Goal: Obtain resource: Download file/media

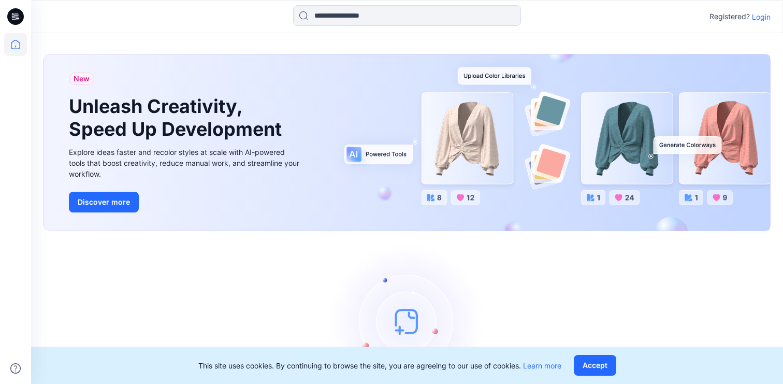
click at [763, 18] on p "Login" at bounding box center [761, 16] width 19 height 11
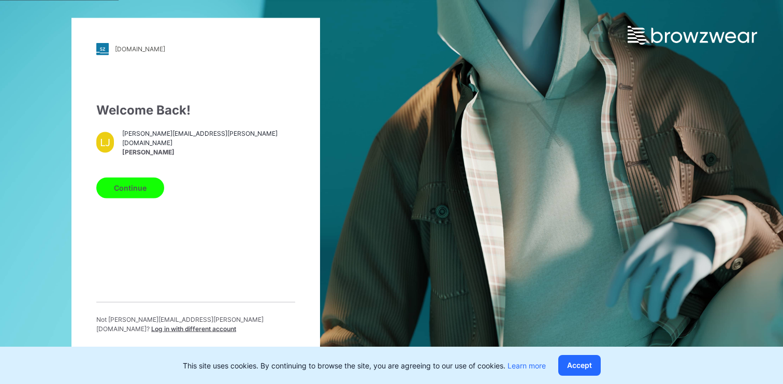
click at [122, 194] on button "Continue" at bounding box center [130, 187] width 68 height 21
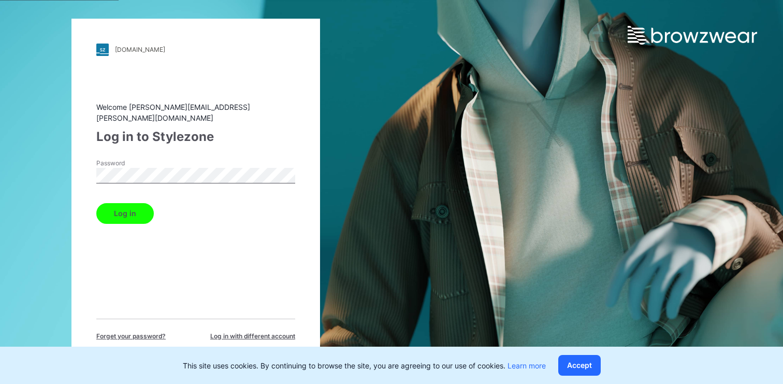
click at [127, 208] on button "Log in" at bounding box center [125, 213] width 58 height 21
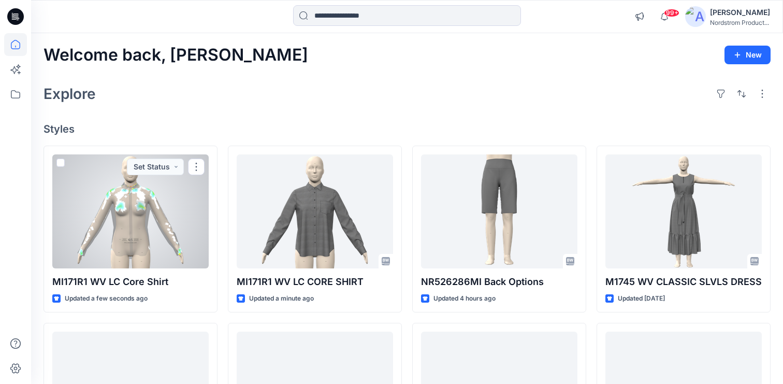
click at [100, 229] on div at bounding box center [130, 211] width 156 height 114
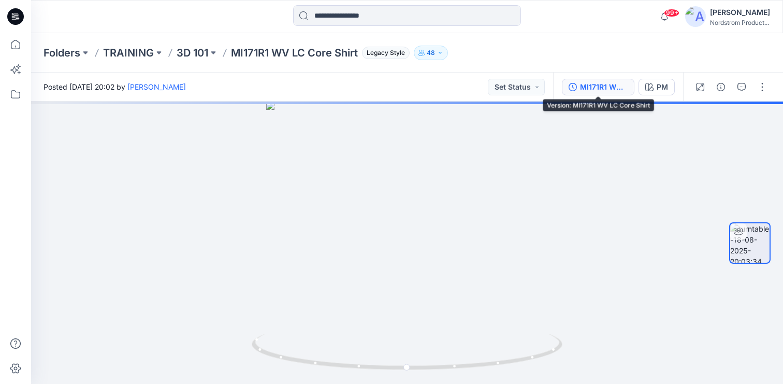
click at [609, 84] on div "MI171R1 WV LC Core Shirt" at bounding box center [604, 86] width 48 height 11
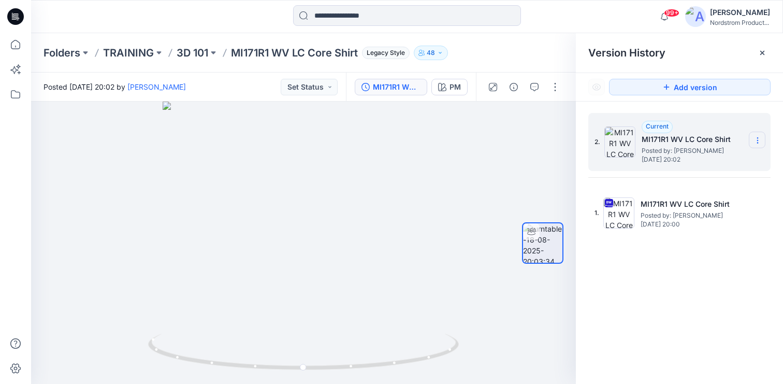
click at [760, 140] on icon at bounding box center [758, 140] width 8 height 8
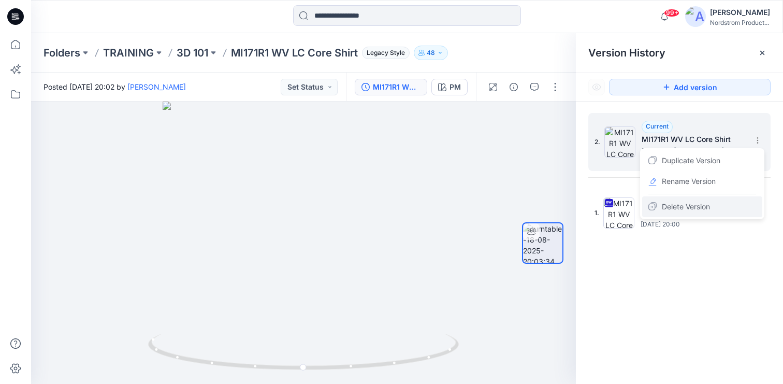
click at [675, 206] on span "Delete Version" at bounding box center [686, 206] width 48 height 12
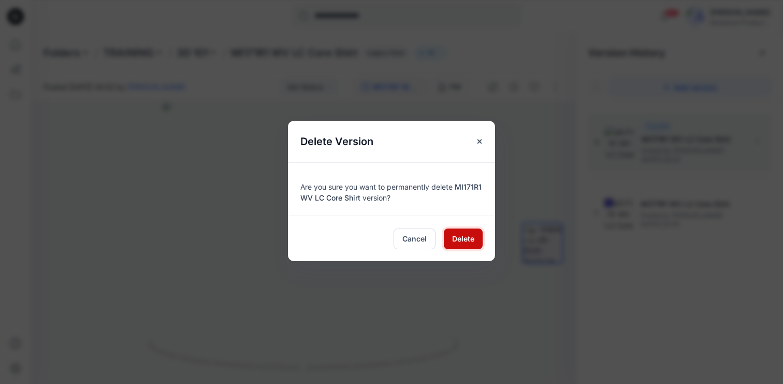
click at [472, 241] on span "Delete" at bounding box center [463, 238] width 22 height 11
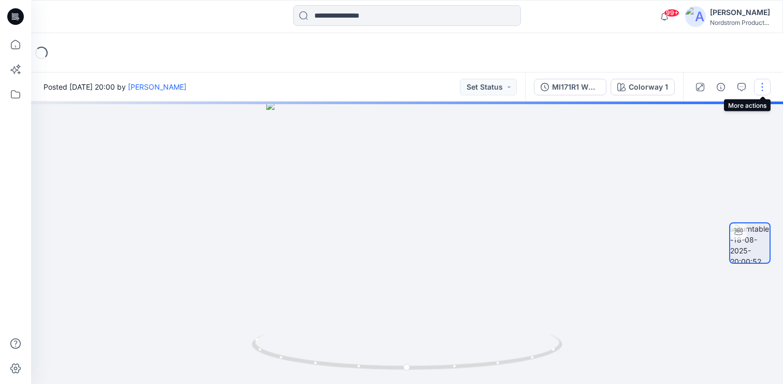
click at [763, 84] on button "button" at bounding box center [762, 87] width 17 height 17
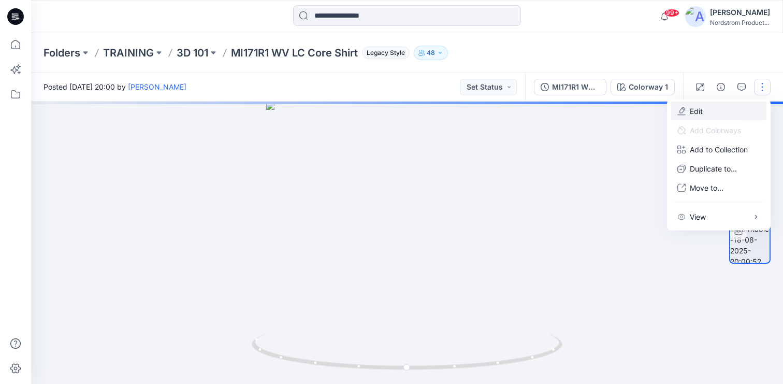
click at [687, 112] on button "Edit" at bounding box center [718, 111] width 95 height 19
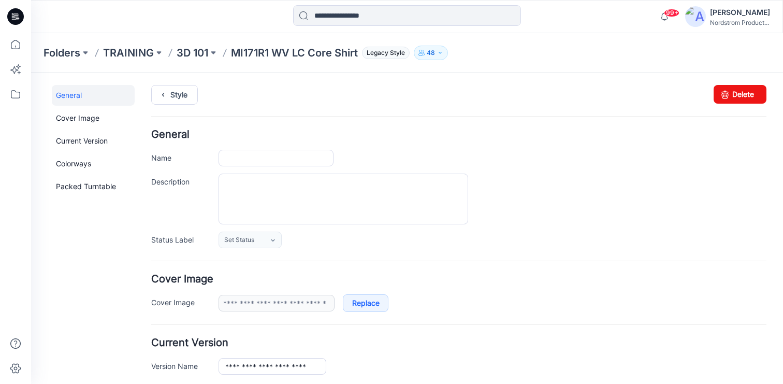
type input "**********"
click at [257, 188] on textarea "Description" at bounding box center [344, 199] width 250 height 51
paste textarea "**********"
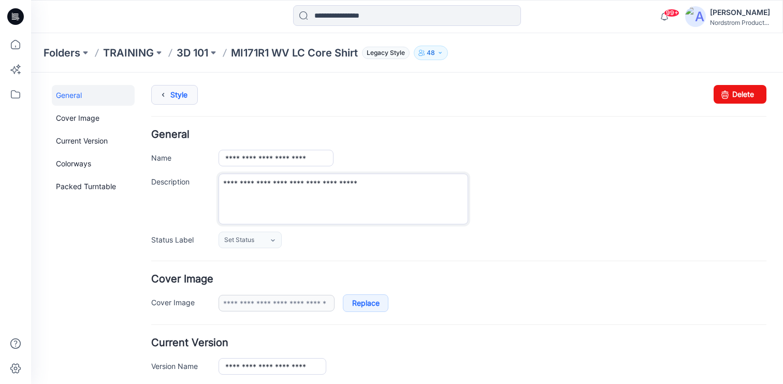
type textarea "**********"
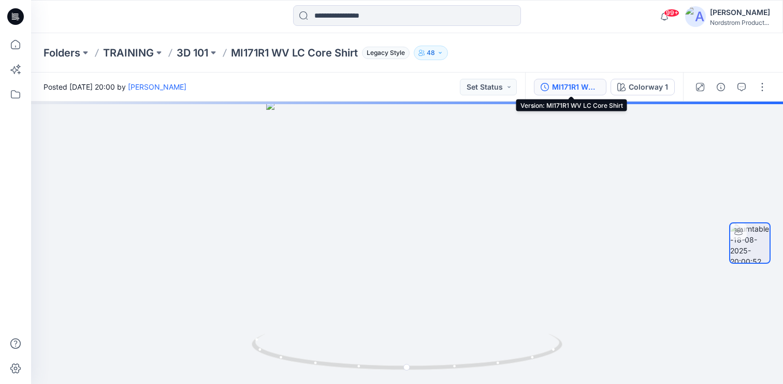
click at [584, 88] on div "MI171R1 WV LC Core Shirt" at bounding box center [576, 86] width 48 height 11
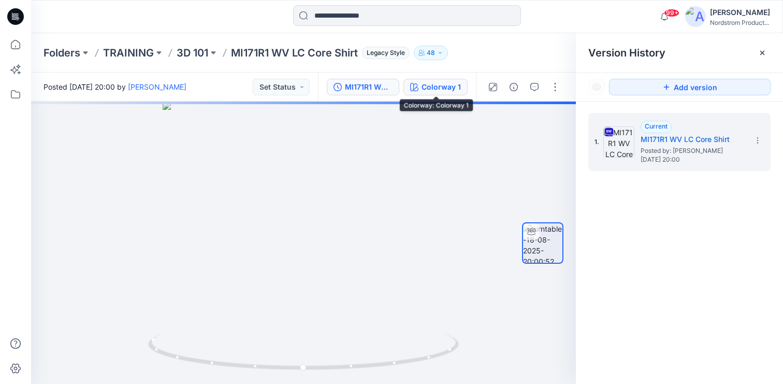
click at [411, 87] on icon "button" at bounding box center [414, 87] width 8 height 8
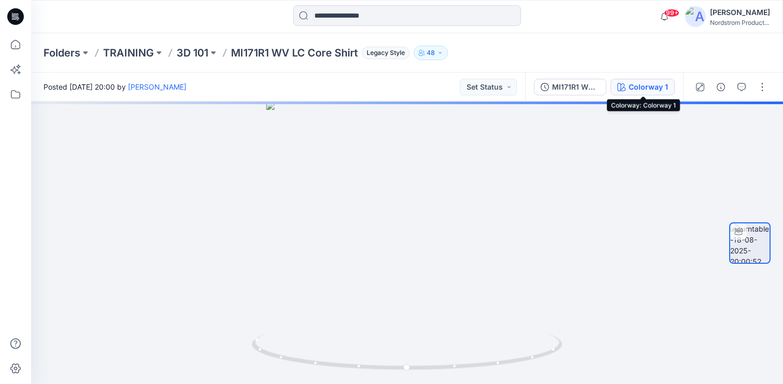
click at [626, 82] on button "Colorway 1" at bounding box center [643, 87] width 64 height 17
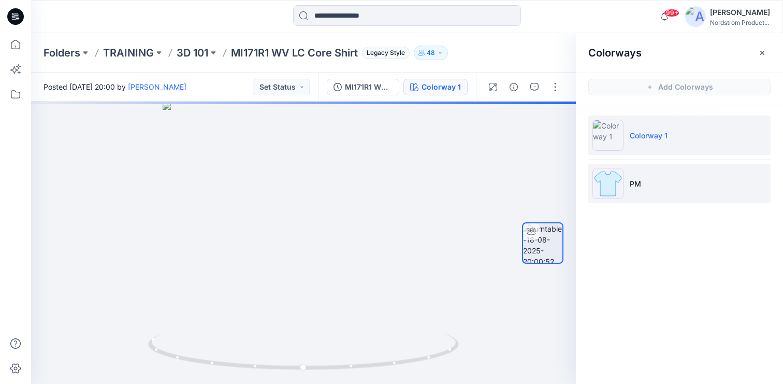
click at [649, 166] on li "PM" at bounding box center [679, 183] width 182 height 39
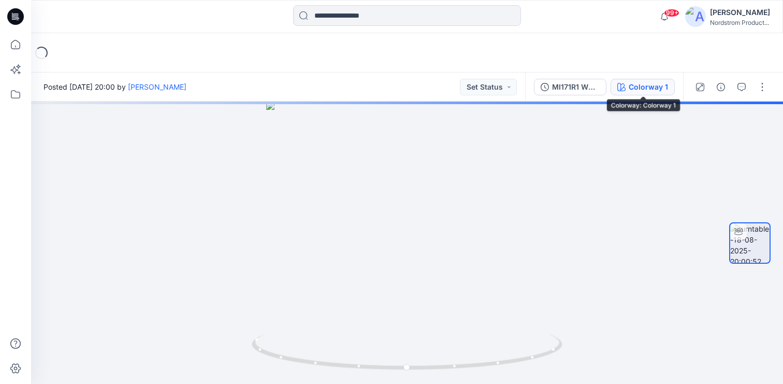
click at [640, 85] on div "Colorway 1" at bounding box center [648, 86] width 39 height 11
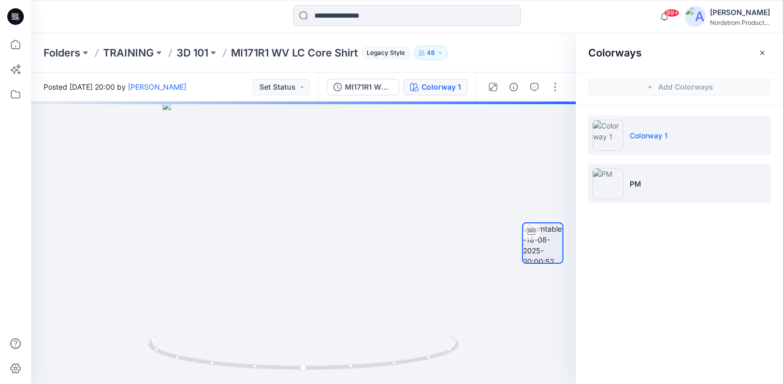
click at [650, 179] on li "PM" at bounding box center [679, 183] width 182 height 39
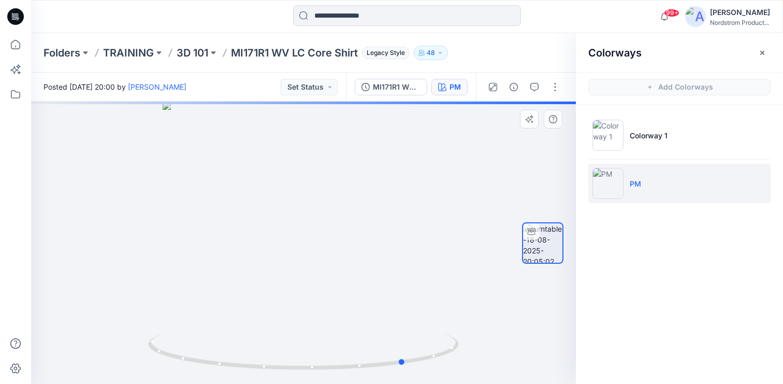
drag, startPoint x: 334, startPoint y: 217, endPoint x: 568, endPoint y: 141, distance: 246.4
click at [445, 223] on div at bounding box center [303, 243] width 545 height 282
click at [764, 49] on icon "button" at bounding box center [762, 53] width 8 height 8
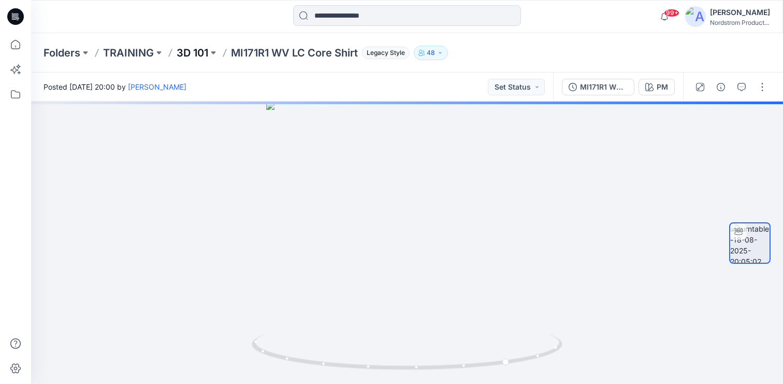
click at [196, 52] on p "3D 101" at bounding box center [193, 53] width 32 height 15
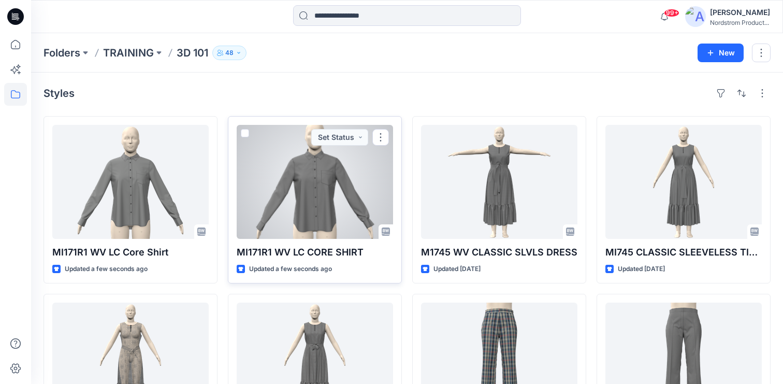
click at [310, 179] on div at bounding box center [315, 182] width 156 height 114
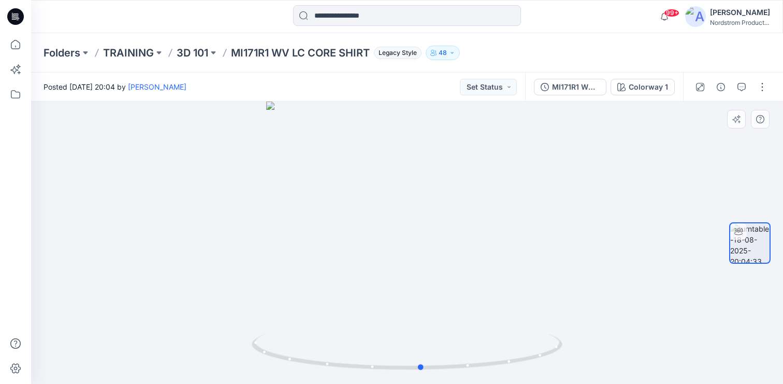
drag, startPoint x: 422, startPoint y: 253, endPoint x: 436, endPoint y: 256, distance: 14.8
click at [436, 256] on div at bounding box center [407, 243] width 752 height 282
drag, startPoint x: 429, startPoint y: 226, endPoint x: 288, endPoint y: 214, distance: 141.9
click at [288, 214] on div at bounding box center [407, 243] width 752 height 282
drag, startPoint x: 421, startPoint y: 274, endPoint x: 564, endPoint y: 271, distance: 143.5
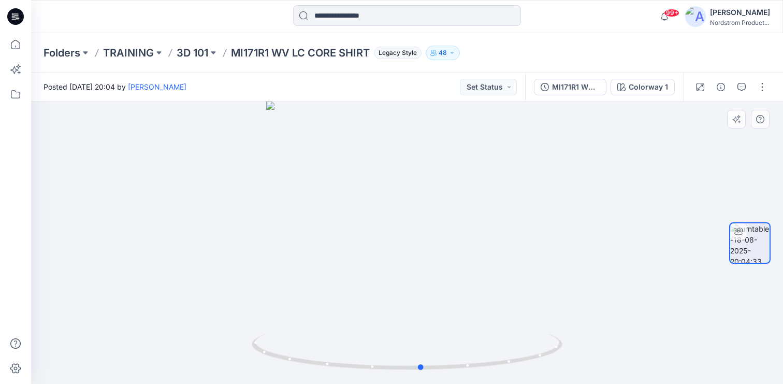
click at [564, 271] on div at bounding box center [407, 243] width 752 height 282
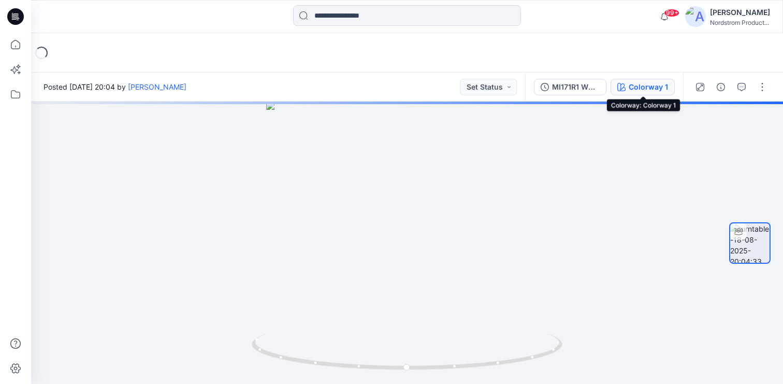
click at [641, 83] on div "Colorway 1" at bounding box center [648, 86] width 39 height 11
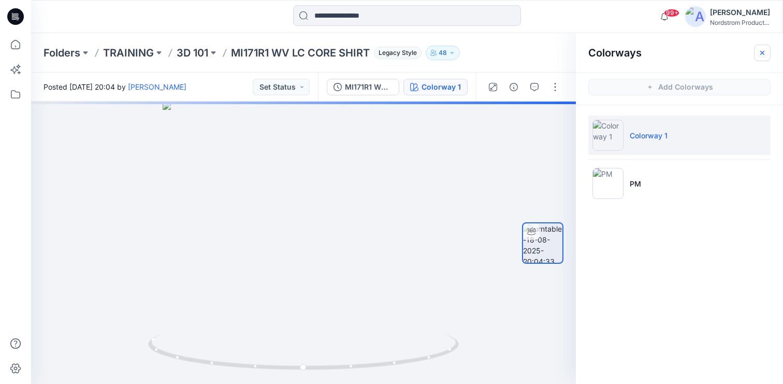
click at [767, 50] on button "button" at bounding box center [762, 53] width 17 height 17
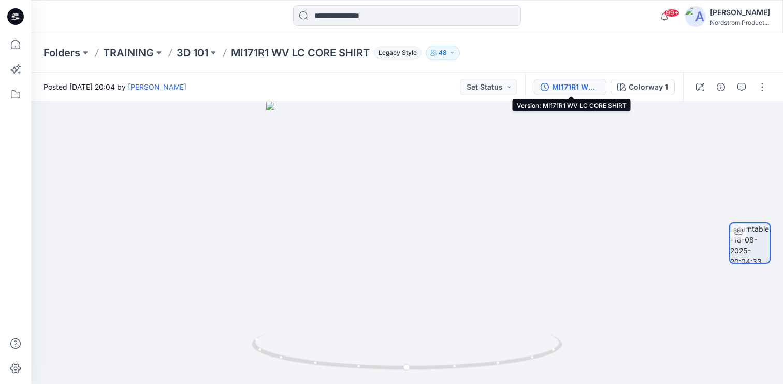
click at [554, 86] on div "MI171R1 WV LC CORE SHIRT" at bounding box center [576, 86] width 48 height 11
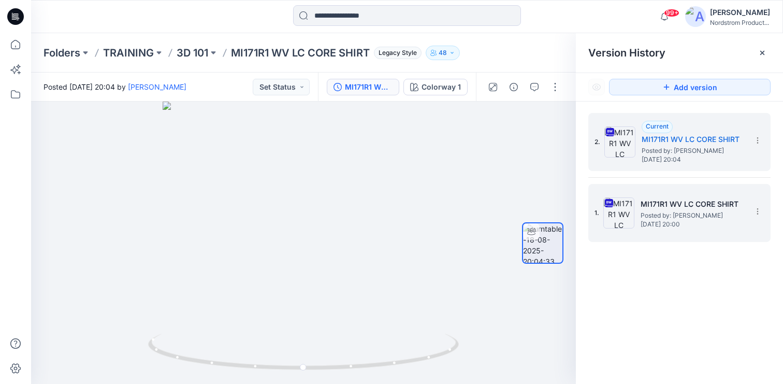
click at [675, 228] on div "1. MI171R1 WV LC CORE SHIRT Posted by: [PERSON_NAME] [DATE] 20:00" at bounding box center [672, 213] width 155 height 50
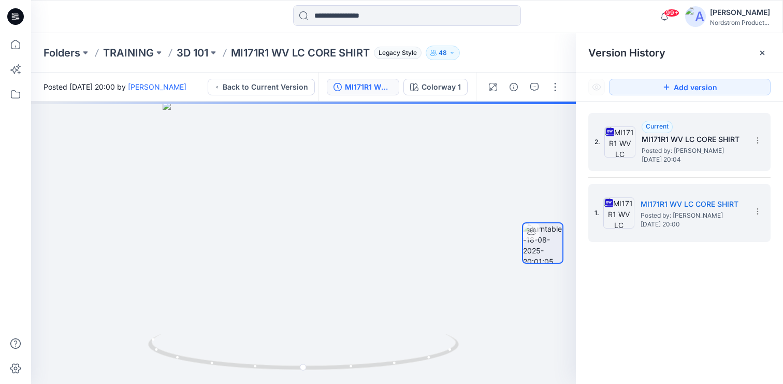
click at [681, 152] on span "Posted by: [PERSON_NAME]" at bounding box center [694, 151] width 104 height 10
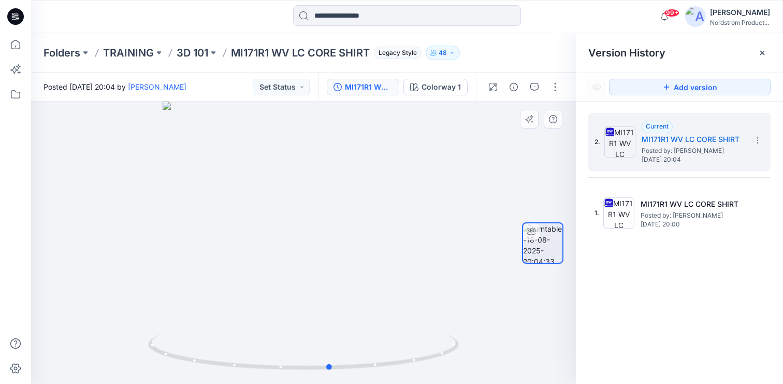
drag, startPoint x: 329, startPoint y: 280, endPoint x: 351, endPoint y: 261, distance: 29.0
click at [357, 263] on div at bounding box center [303, 243] width 545 height 282
drag, startPoint x: 347, startPoint y: 256, endPoint x: 327, endPoint y: 267, distance: 22.9
click at [327, 267] on div at bounding box center [303, 243] width 545 height 282
drag, startPoint x: 531, startPoint y: 53, endPoint x: 521, endPoint y: 56, distance: 10.7
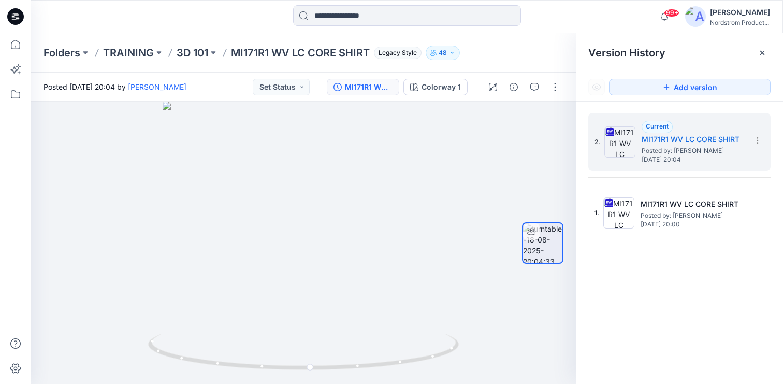
click at [530, 50] on div "Folders TRAINING 3D 101 MI171R1 WV LC CORE SHIRT Legacy Style 48" at bounding box center [367, 53] width 646 height 15
click at [523, 53] on div "Folders TRAINING 3D 101 MI171R1 WV LC CORE SHIRT Legacy Style 48" at bounding box center [367, 53] width 646 height 15
drag, startPoint x: 316, startPoint y: 221, endPoint x: 309, endPoint y: 223, distance: 7.4
click at [309, 223] on div at bounding box center [303, 243] width 545 height 282
click at [17, 18] on icon at bounding box center [15, 16] width 17 height 33
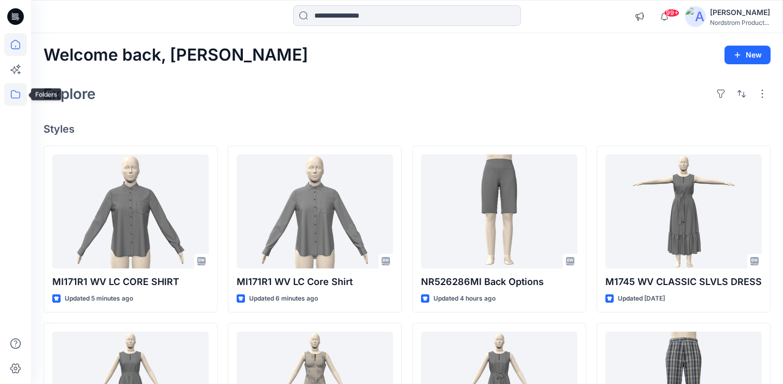
click at [18, 98] on icon at bounding box center [15, 94] width 9 height 8
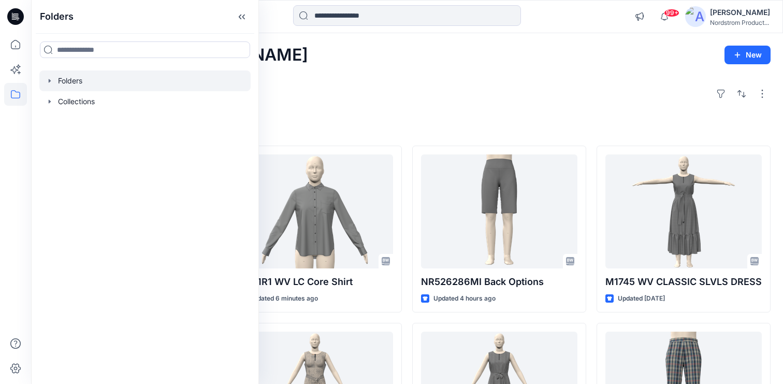
click at [69, 77] on div at bounding box center [144, 80] width 211 height 21
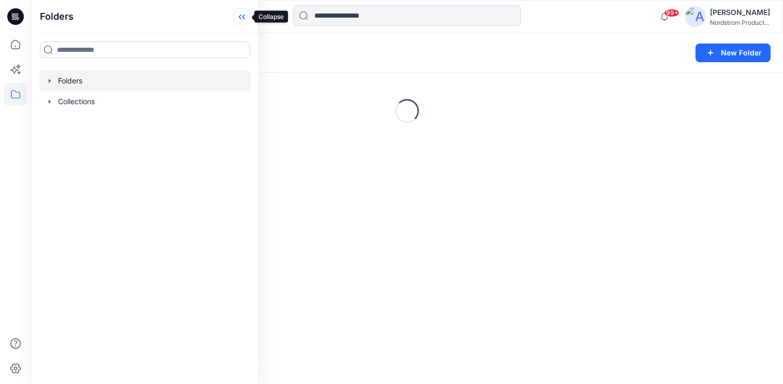
click at [242, 19] on icon at bounding box center [242, 16] width 17 height 17
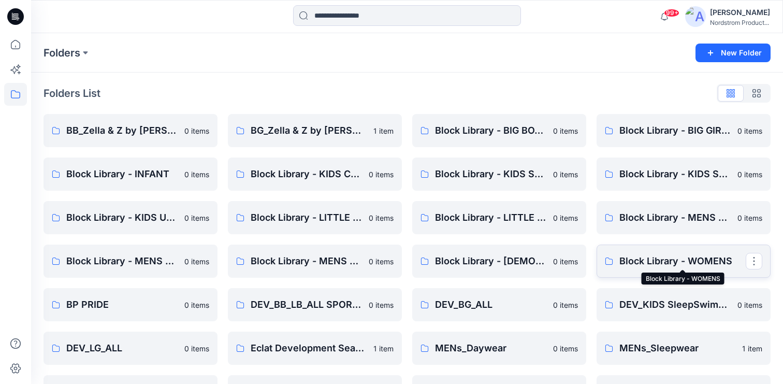
click at [662, 263] on p "Block Library - WOMENS" at bounding box center [683, 261] width 126 height 15
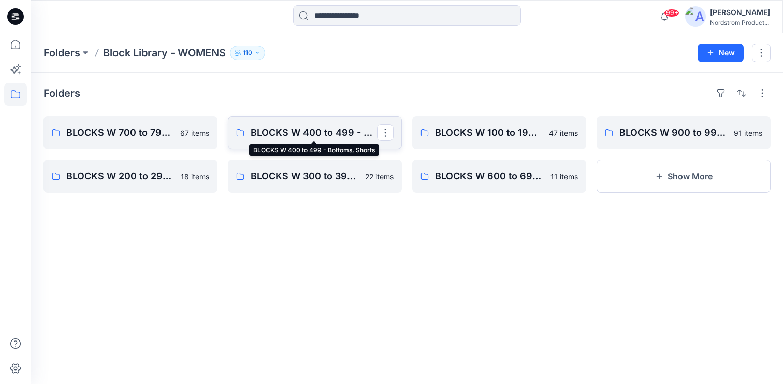
click at [313, 133] on p "BLOCKS W 400 to 499 - Bottoms, Shorts" at bounding box center [314, 132] width 126 height 15
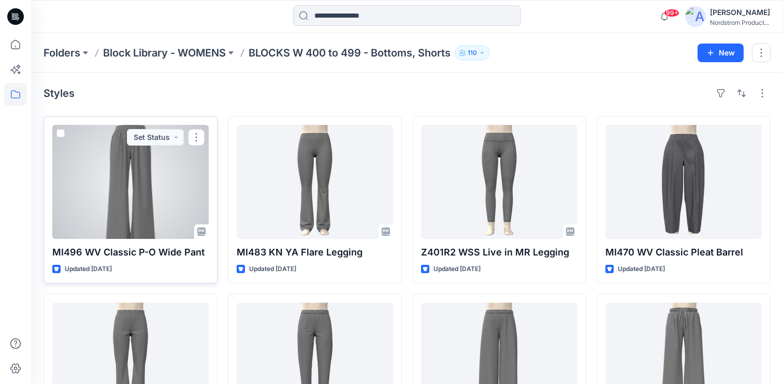
click at [157, 176] on div at bounding box center [130, 182] width 156 height 114
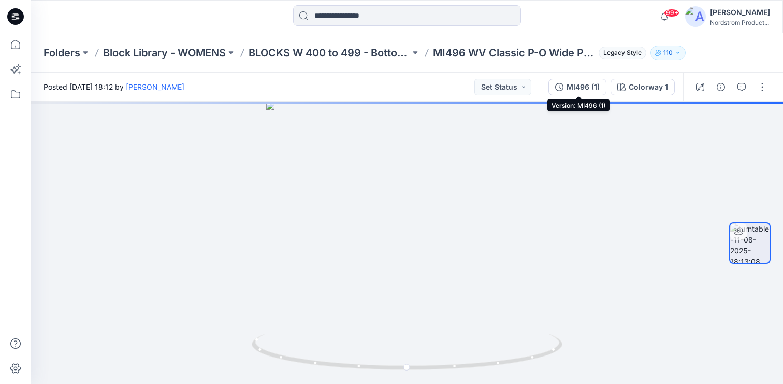
drag, startPoint x: 567, startPoint y: 87, endPoint x: 657, endPoint y: 131, distance: 99.6
click at [567, 87] on button "MI496 (1)" at bounding box center [578, 87] width 58 height 17
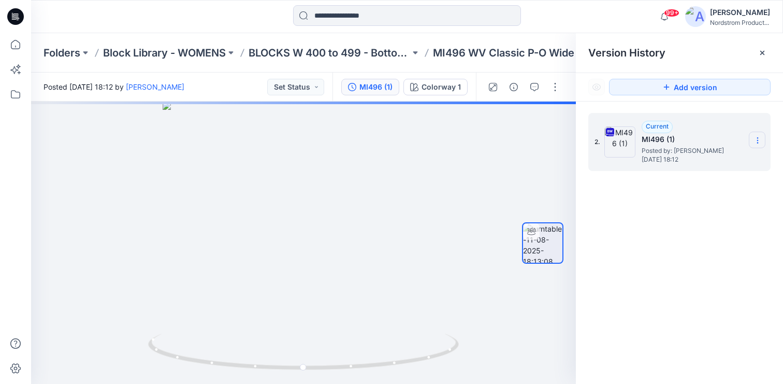
click at [759, 136] on section at bounding box center [757, 140] width 17 height 17
click at [715, 158] on span "Download Source BW File" at bounding box center [705, 160] width 87 height 12
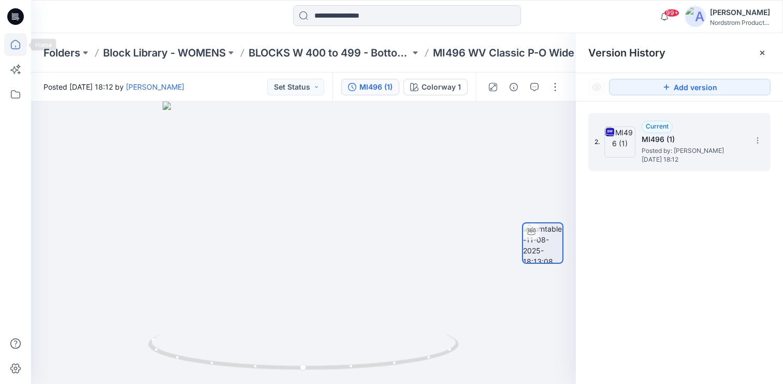
click at [13, 45] on icon at bounding box center [15, 44] width 23 height 23
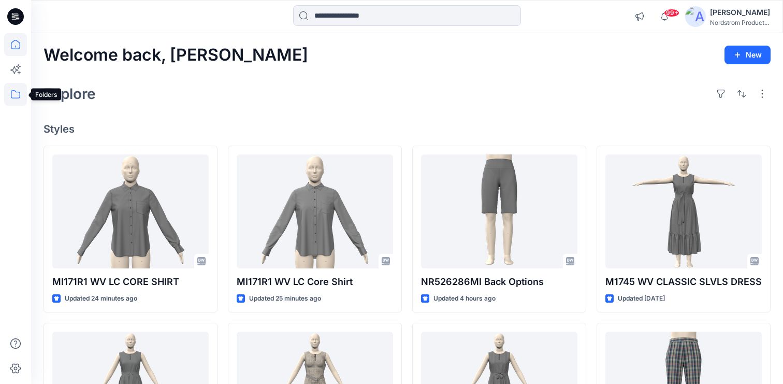
click at [22, 95] on icon at bounding box center [15, 94] width 23 height 23
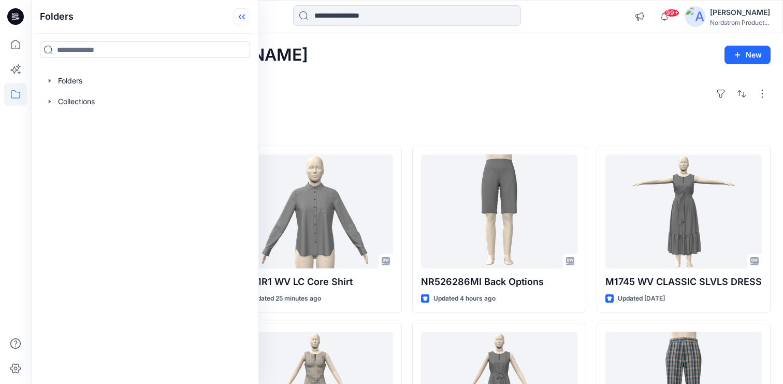
drag, startPoint x: 83, startPoint y: 75, endPoint x: 240, endPoint y: 11, distance: 169.6
click at [83, 75] on div at bounding box center [144, 80] width 211 height 21
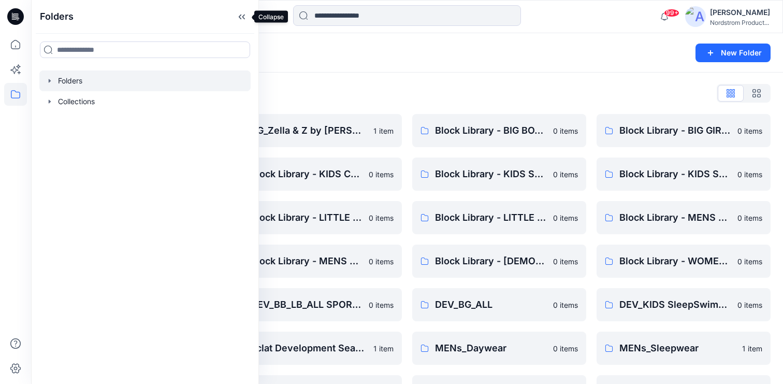
drag, startPoint x: 245, startPoint y: 17, endPoint x: 283, endPoint y: 39, distance: 44.3
click at [245, 16] on icon at bounding box center [242, 16] width 17 height 17
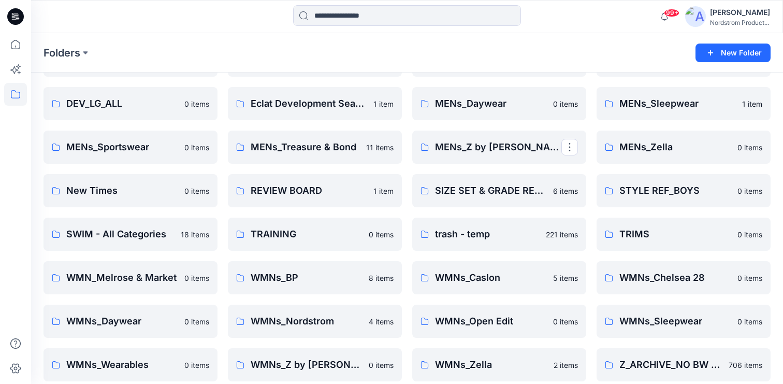
scroll to position [254, 0]
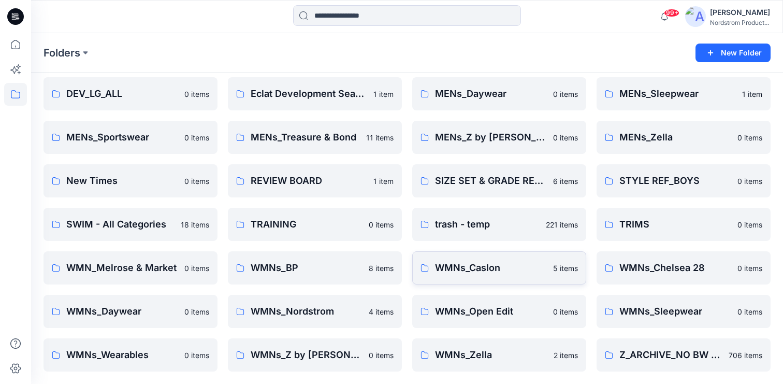
click at [470, 265] on p "WMNs_Caslon" at bounding box center [491, 268] width 112 height 15
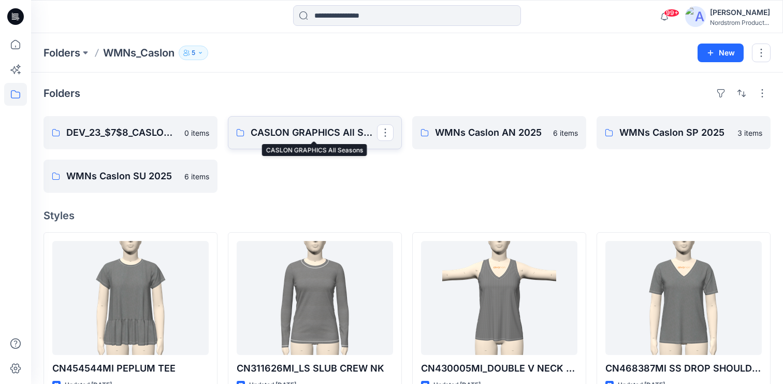
click at [327, 125] on p "CASLON GRAPHICS All Seasons" at bounding box center [314, 132] width 126 height 15
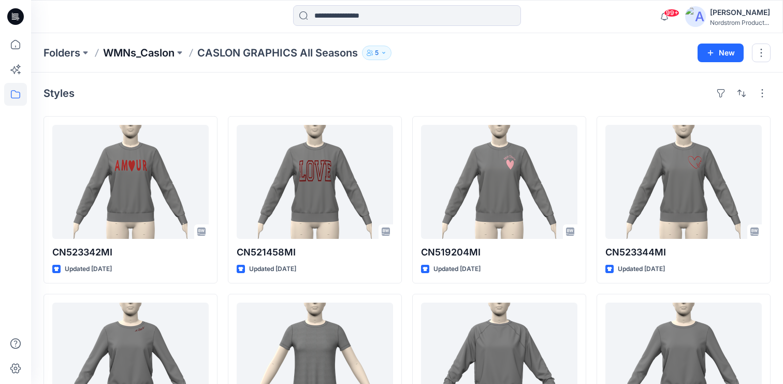
click at [146, 53] on p "WMNs_Caslon" at bounding box center [138, 53] width 71 height 15
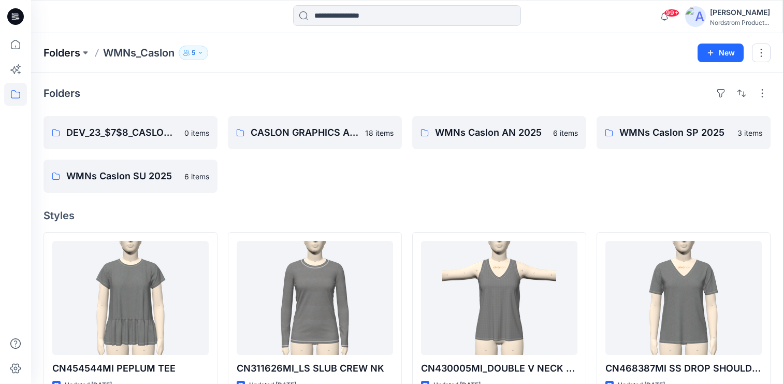
click at [70, 50] on p "Folders" at bounding box center [62, 53] width 37 height 15
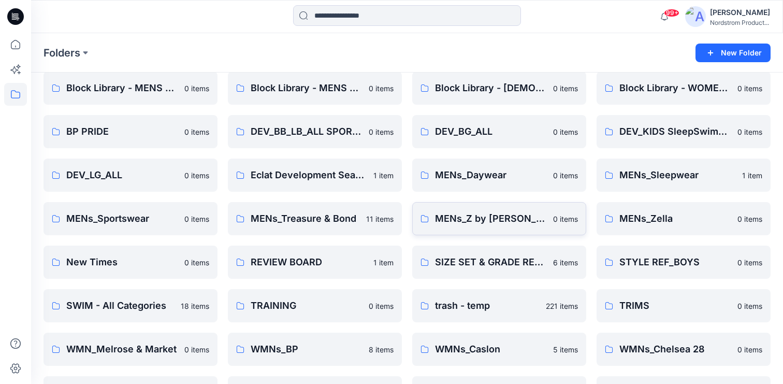
scroll to position [254, 0]
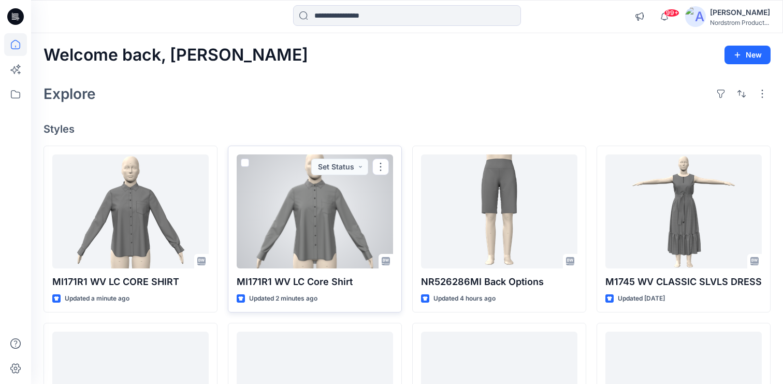
click at [323, 232] on div at bounding box center [315, 211] width 156 height 114
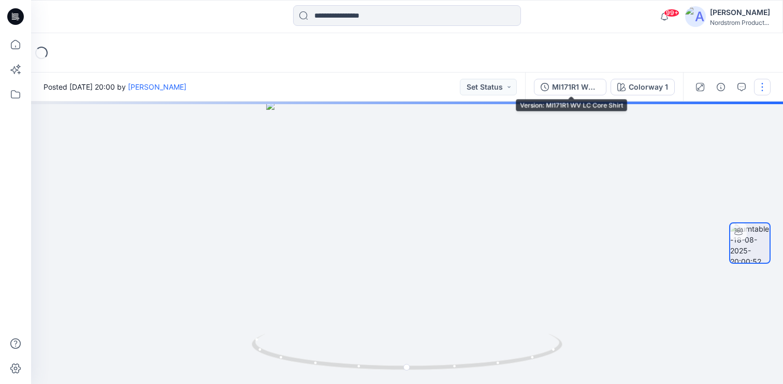
click at [562, 89] on div "MI171R1 WV LC Core Shirt" at bounding box center [576, 86] width 48 height 11
